Goal: Task Accomplishment & Management: Use online tool/utility

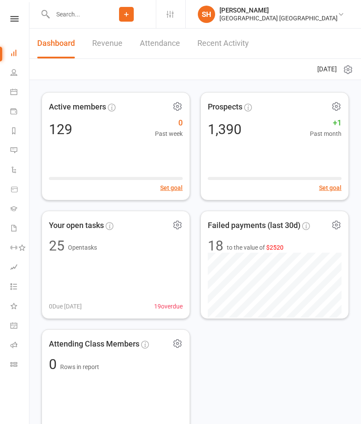
click at [216, 43] on link "Recent Activity" at bounding box center [223, 44] width 52 height 30
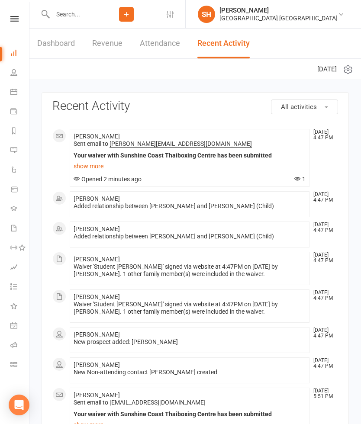
click at [163, 40] on link "Attendance" at bounding box center [160, 44] width 40 height 30
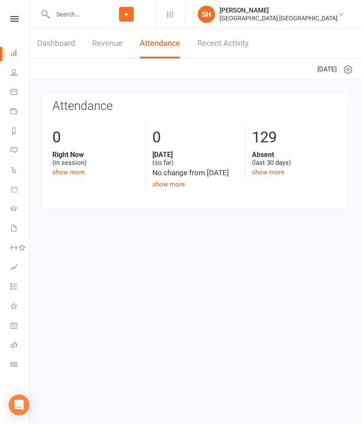
click at [108, 40] on link "Revenue" at bounding box center [107, 44] width 30 height 30
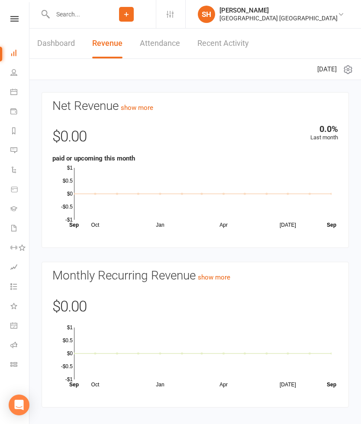
click at [217, 42] on link "Recent Activity" at bounding box center [223, 44] width 52 height 30
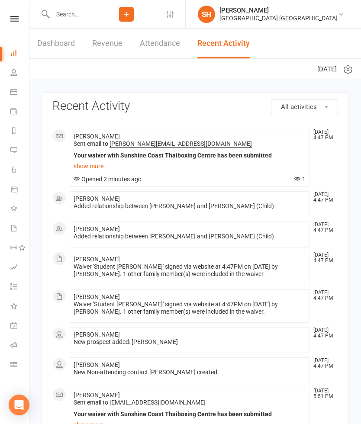
click at [317, 108] on button "All activities" at bounding box center [304, 107] width 67 height 15
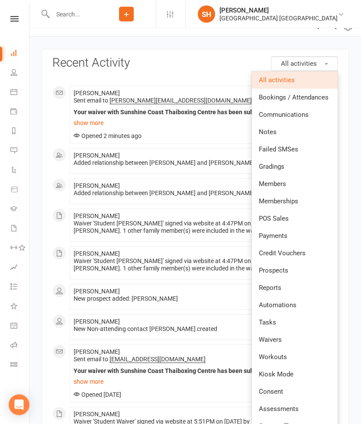
scroll to position [42, 0]
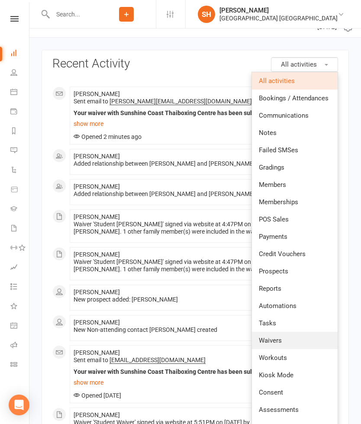
click at [288, 342] on link "Waivers" at bounding box center [295, 340] width 86 height 17
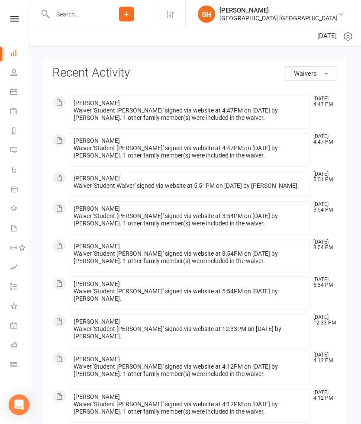
scroll to position [0, 0]
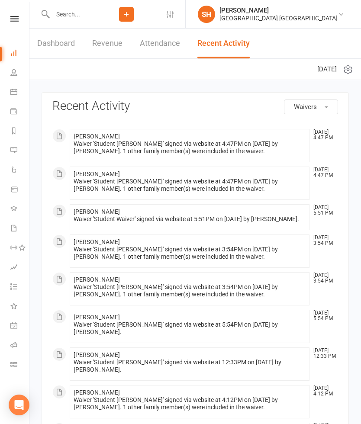
click at [47, 39] on link "Dashboard" at bounding box center [56, 44] width 38 height 30
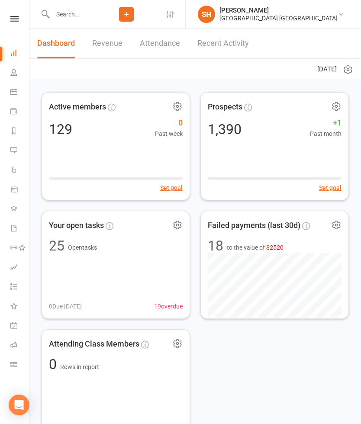
click at [107, 47] on link "Revenue" at bounding box center [107, 44] width 30 height 30
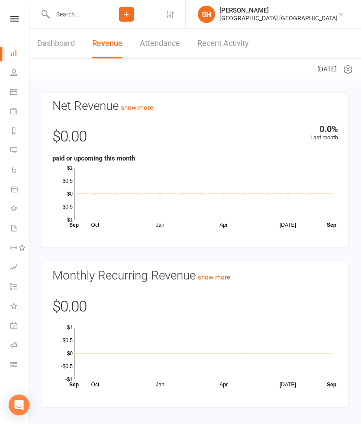
click at [178, 50] on link "Attendance" at bounding box center [160, 44] width 40 height 30
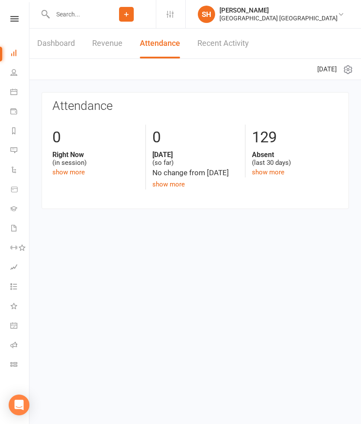
click at [340, 15] on icon at bounding box center [341, 14] width 7 height 7
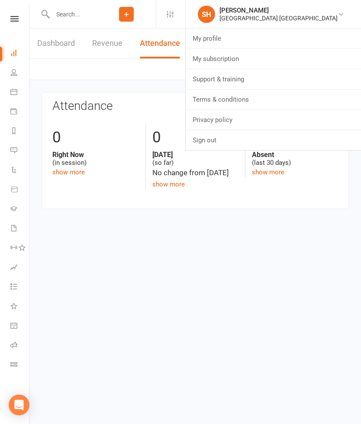
click at [215, 231] on html "Prospect Member Non-attending contact Class / event Appointment Grading event T…" at bounding box center [180, 117] width 361 height 235
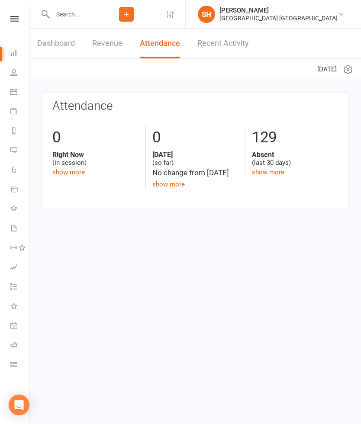
click at [242, 41] on link "Recent Activity" at bounding box center [223, 44] width 52 height 30
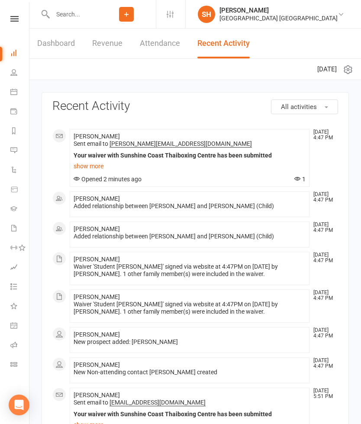
click at [171, 42] on link "Attendance" at bounding box center [160, 44] width 40 height 30
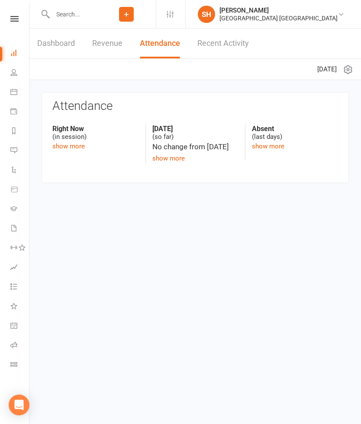
click at [110, 50] on link "Revenue" at bounding box center [107, 44] width 30 height 30
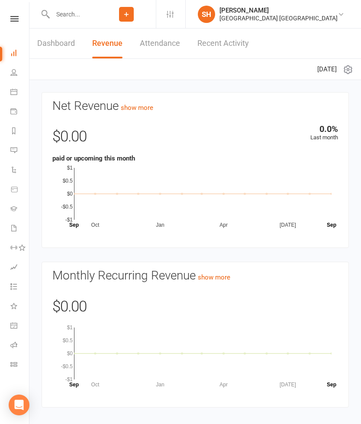
click at [66, 41] on link "Dashboard" at bounding box center [56, 44] width 38 height 30
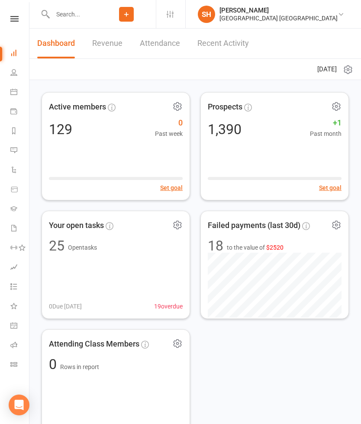
click at [16, 20] on icon at bounding box center [14, 19] width 8 height 6
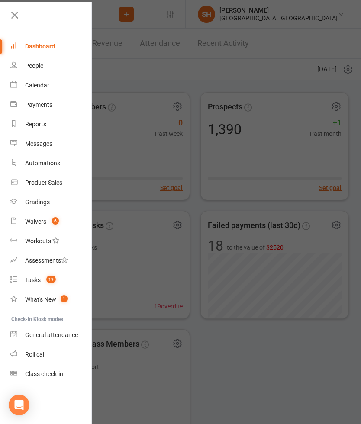
click at [39, 220] on div "Waivers" at bounding box center [35, 221] width 21 height 7
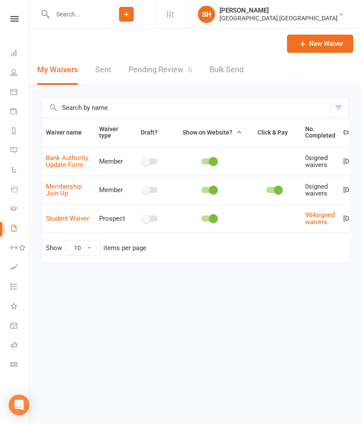
click at [139, 75] on link "Pending Review 6" at bounding box center [161, 70] width 64 height 30
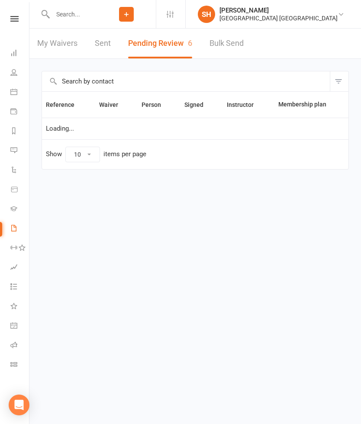
select select "25"
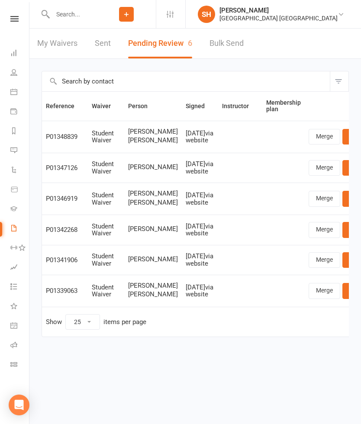
click at [342, 136] on link "Review" at bounding box center [359, 137] width 34 height 16
